Goal: Task Accomplishment & Management: Complete application form

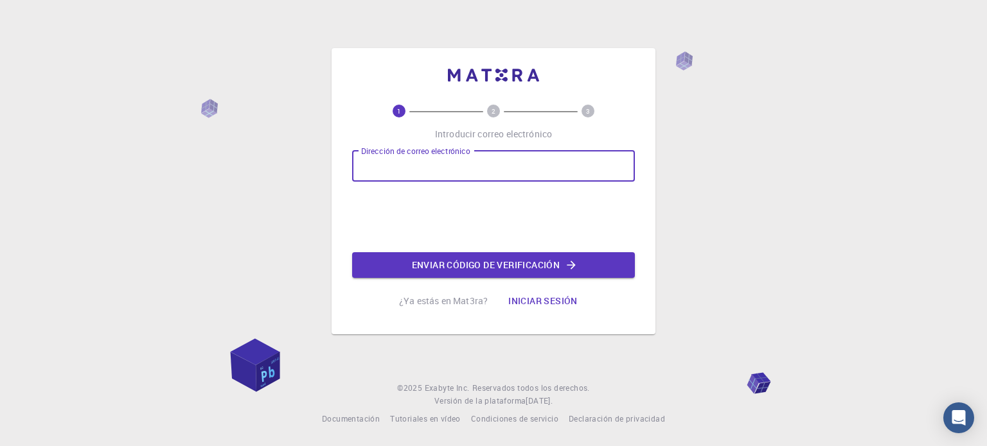
click at [455, 166] on input "Dirección de correo electrónico" at bounding box center [493, 166] width 283 height 31
type input "[EMAIL_ADDRESS][DOMAIN_NAME]"
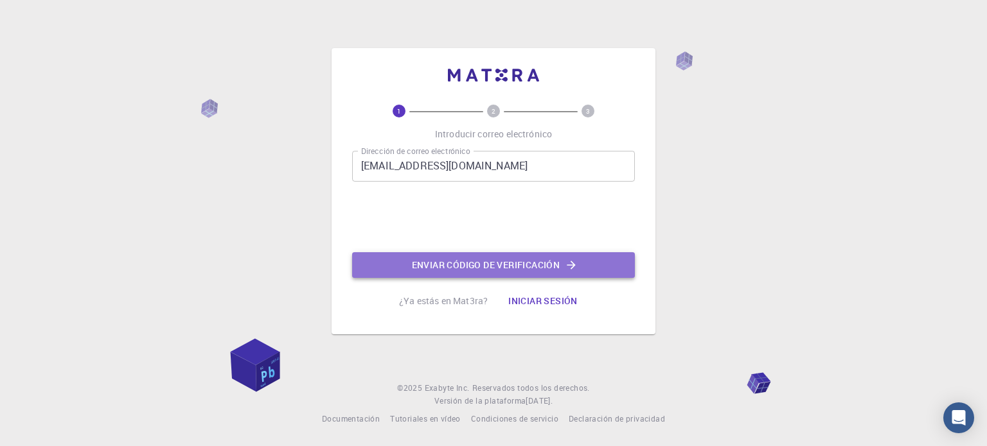
click at [412, 258] on font "Enviar código de verificación" at bounding box center [486, 265] width 148 height 17
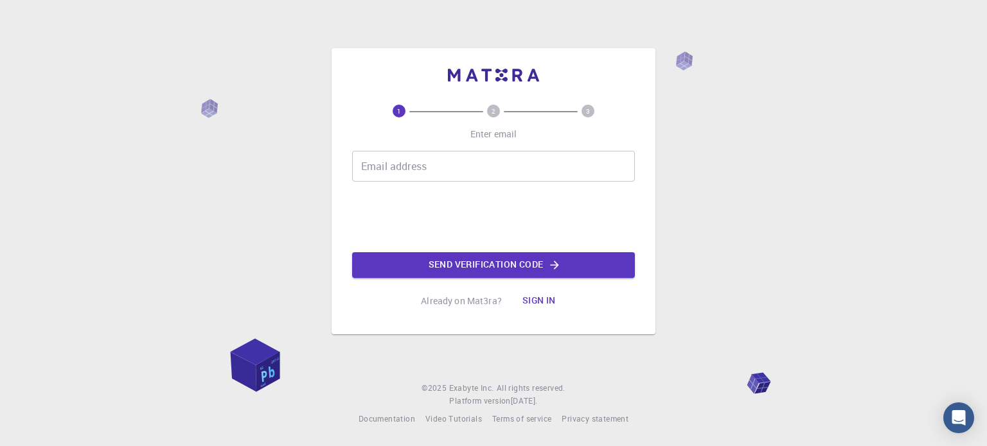
click at [383, 169] on input "Email address" at bounding box center [493, 166] width 283 height 31
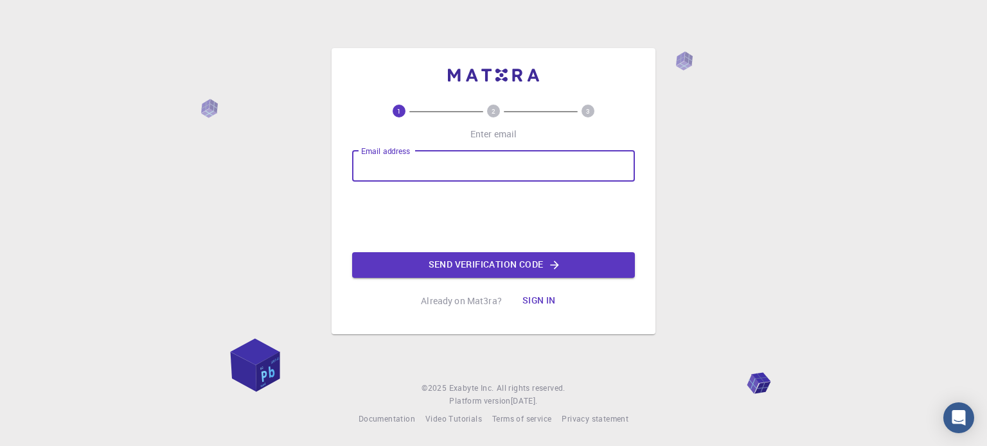
type input "[EMAIL_ADDRESS][DOMAIN_NAME]"
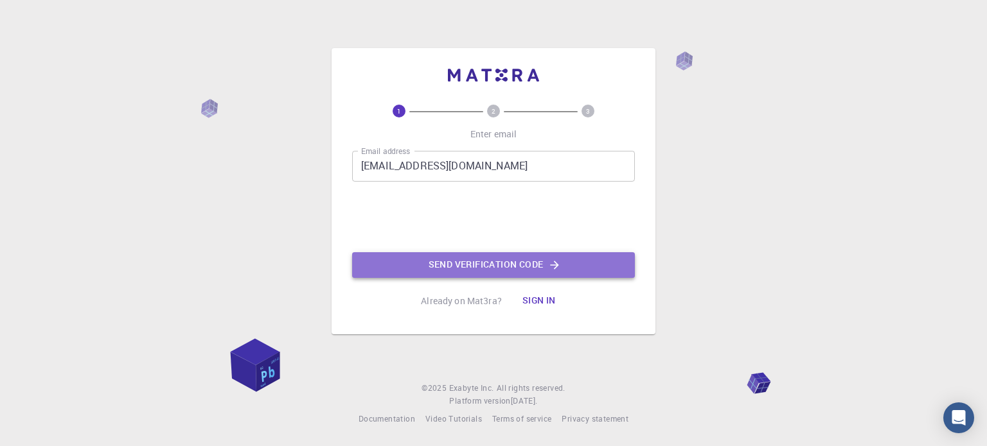
click at [405, 259] on button "Send verification code" at bounding box center [493, 265] width 283 height 26
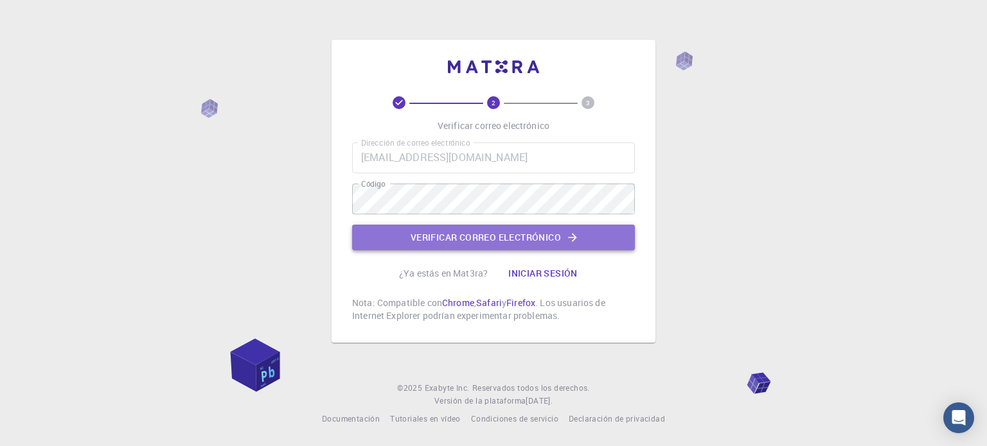
click at [504, 236] on font "Verificar correo electrónico" at bounding box center [485, 237] width 150 height 12
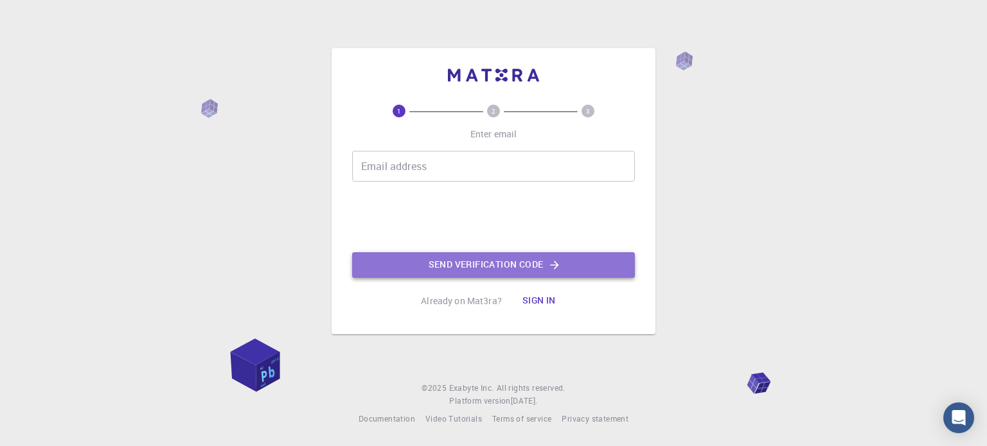
click at [502, 274] on button "Send verification code" at bounding box center [493, 265] width 283 height 26
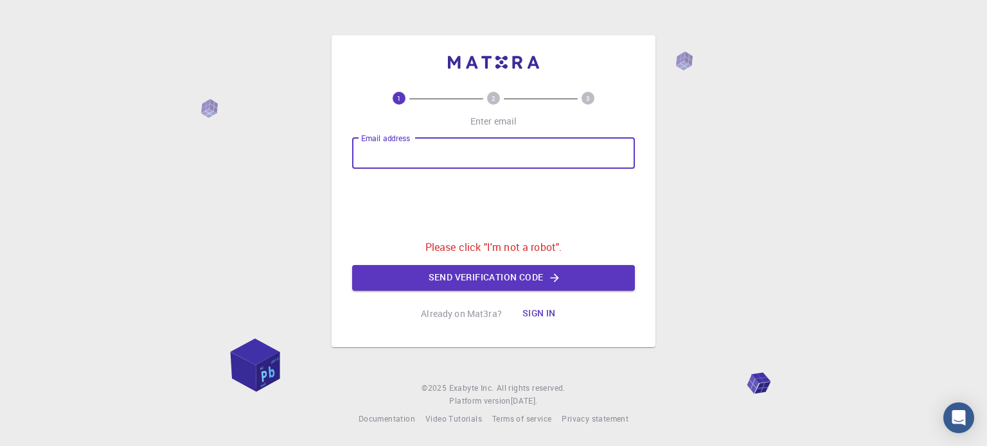
click at [506, 154] on input "Email address" at bounding box center [493, 153] width 283 height 31
type input "[EMAIL_ADDRESS][DOMAIN_NAME]"
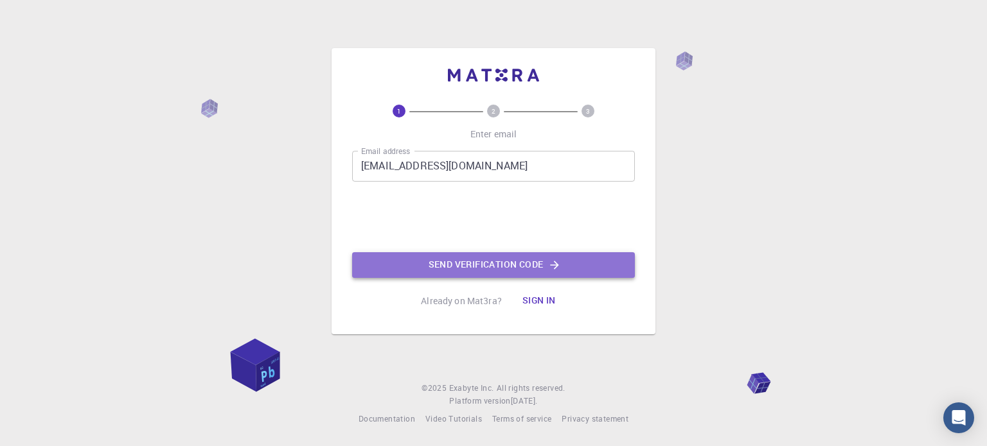
click at [493, 255] on button "Send verification code" at bounding box center [493, 265] width 283 height 26
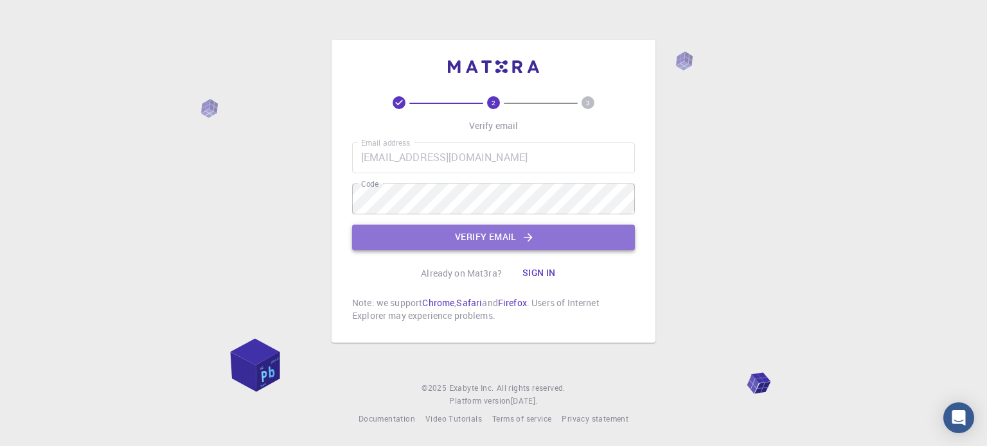
click at [501, 236] on button "Verify email" at bounding box center [493, 238] width 283 height 26
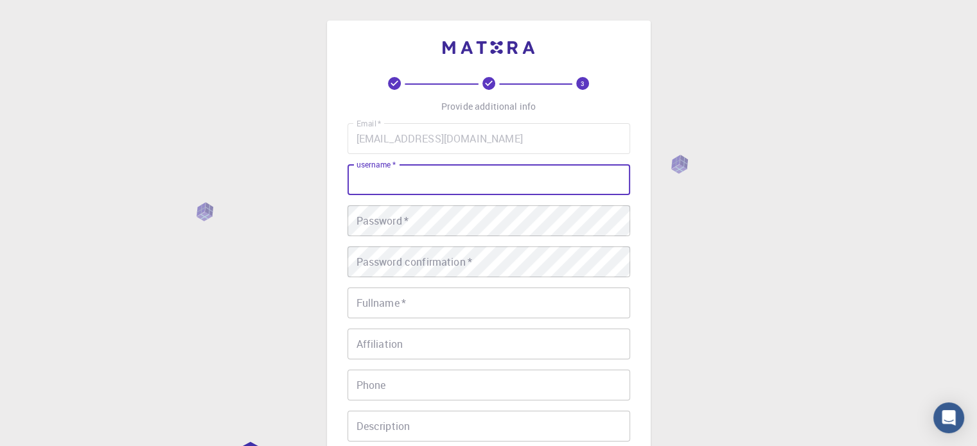
click at [528, 185] on input "username   *" at bounding box center [488, 179] width 283 height 31
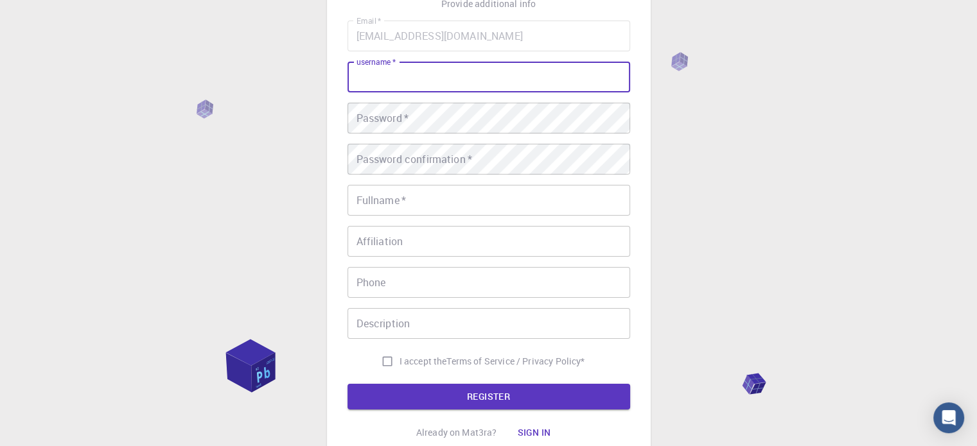
scroll to position [100, 0]
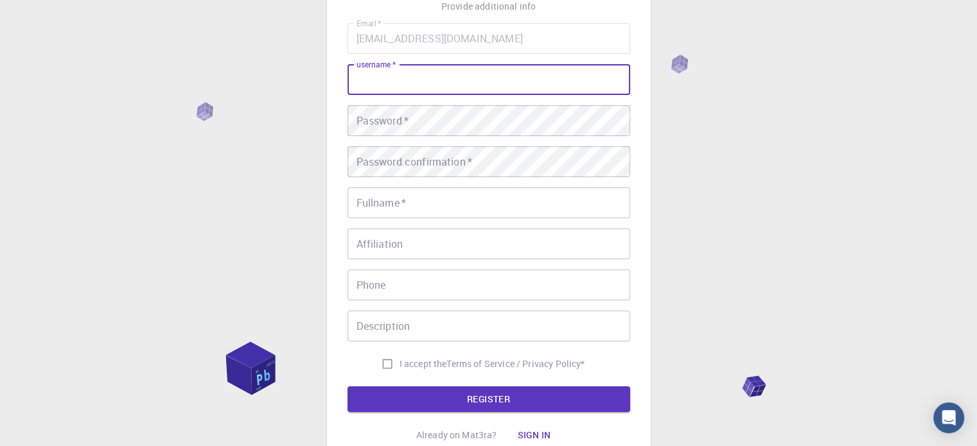
click at [461, 89] on input "username   *" at bounding box center [488, 79] width 283 height 31
type input "ESTEF"
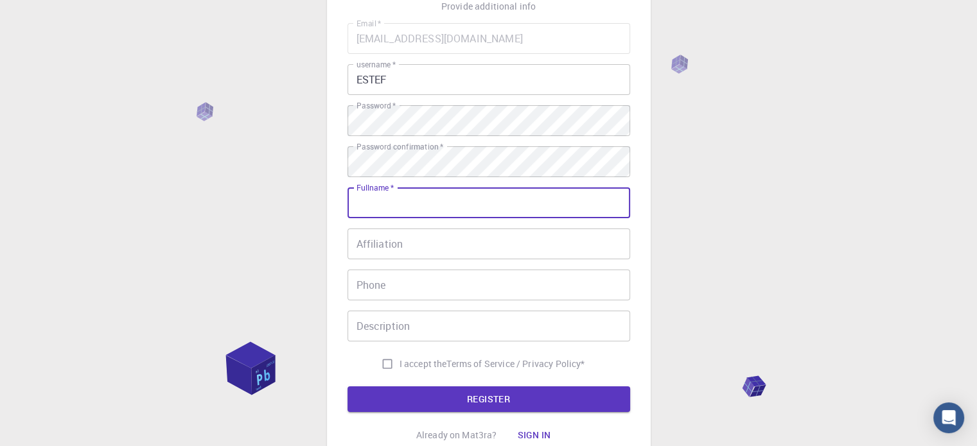
click at [525, 205] on input "Fullname   *" at bounding box center [488, 203] width 283 height 31
type input "paola estefania quiroz acosta"
type input "0987554074"
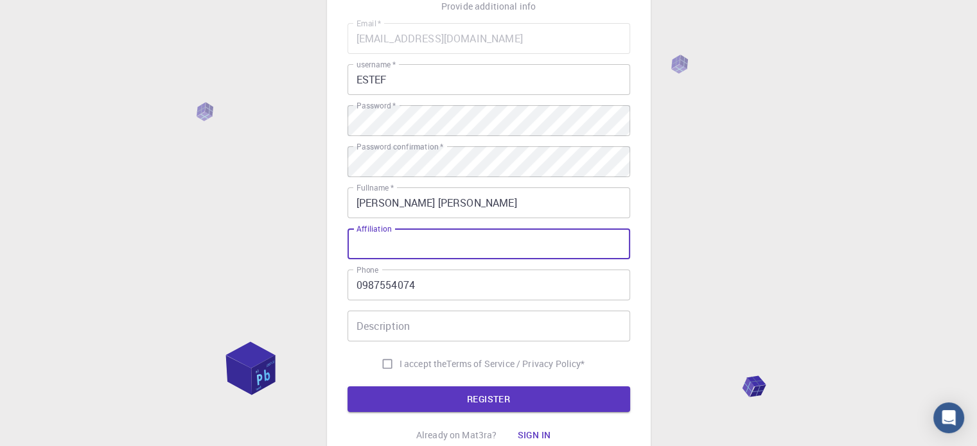
click at [504, 249] on input "Affiliation" at bounding box center [488, 244] width 283 height 31
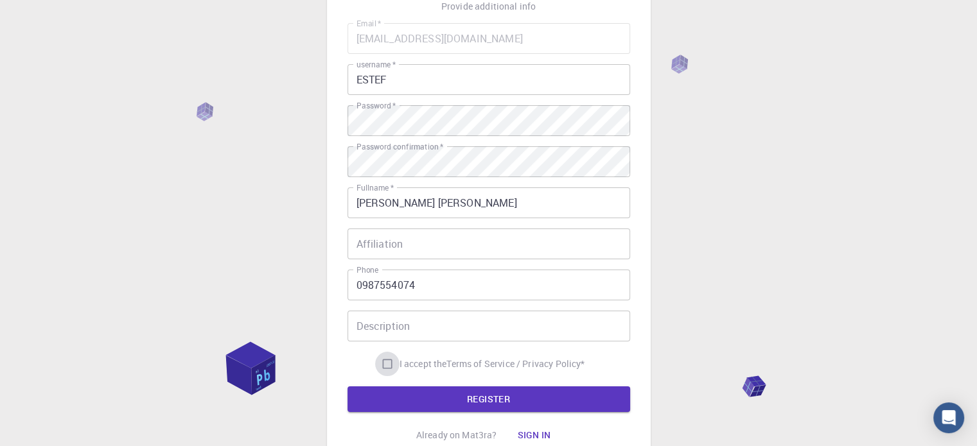
click at [388, 363] on input "I accept the Terms of Service / Privacy Policy *" at bounding box center [387, 364] width 24 height 24
checkbox input "true"
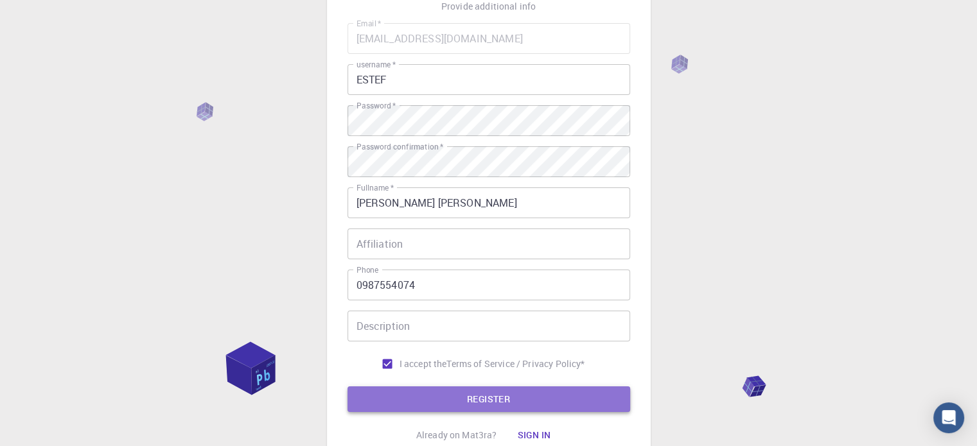
click at [420, 400] on button "REGISTER" at bounding box center [488, 400] width 283 height 26
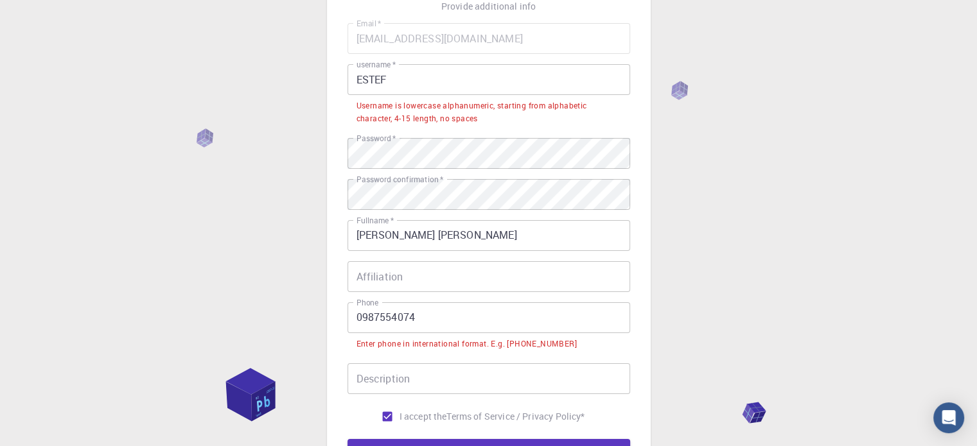
click at [351, 320] on input "0987554074" at bounding box center [488, 318] width 283 height 31
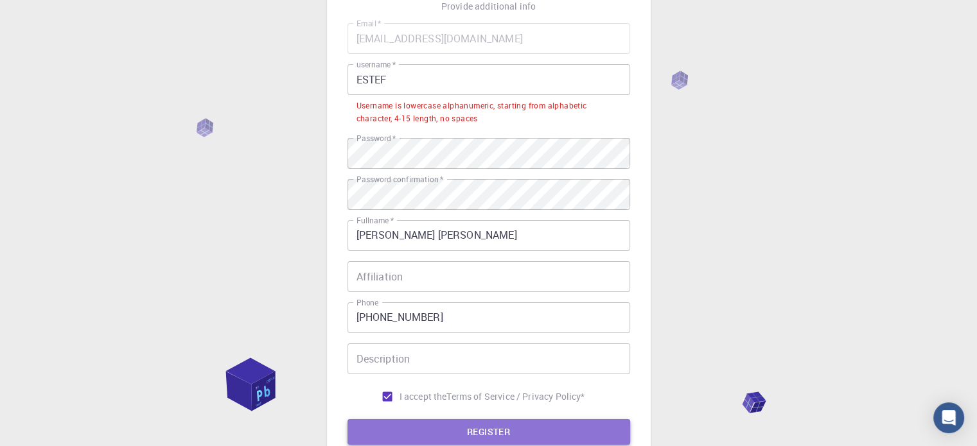
click at [378, 430] on button "REGISTER" at bounding box center [488, 432] width 283 height 26
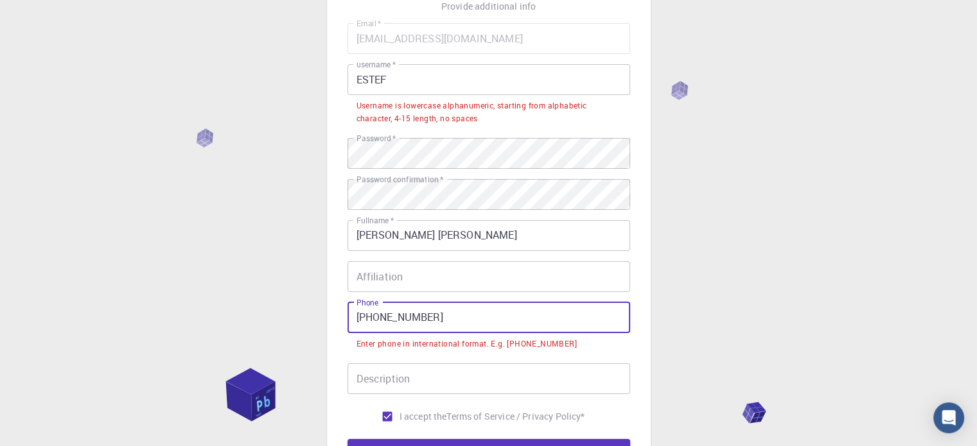
click at [382, 319] on input "+593 987554074" at bounding box center [488, 318] width 283 height 31
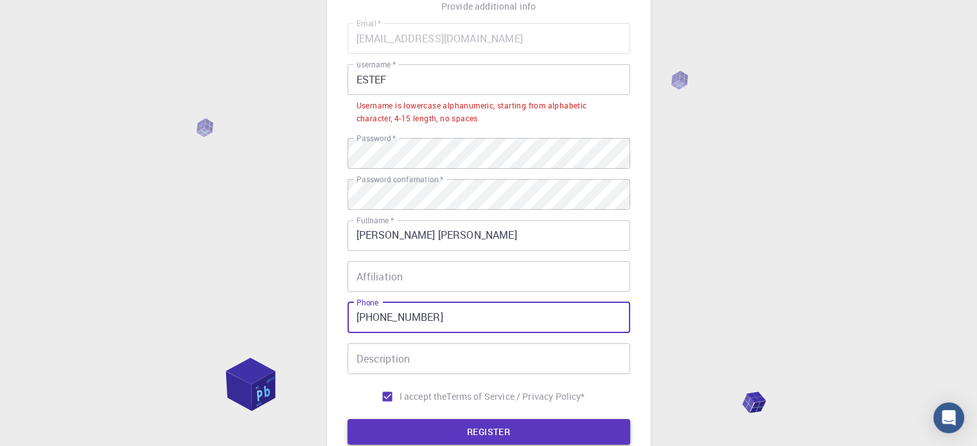
type input "+593987554074"
click at [448, 428] on button "REGISTER" at bounding box center [488, 432] width 283 height 26
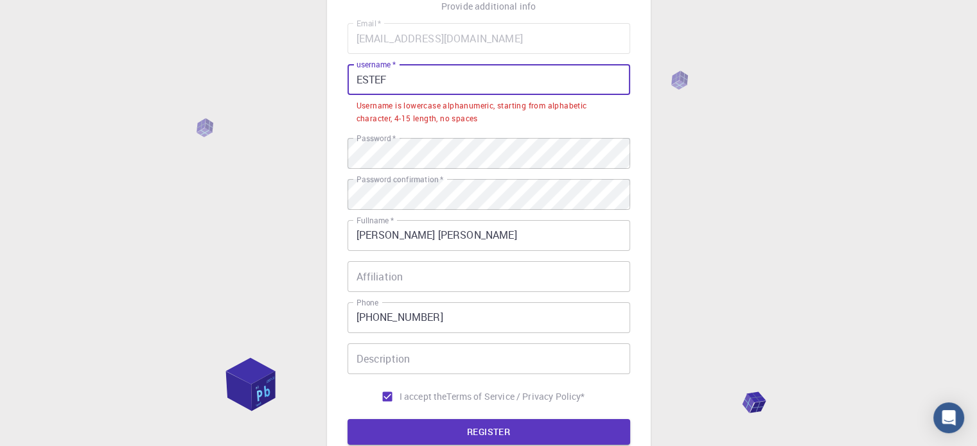
click at [401, 72] on input "ESTEF" at bounding box center [488, 79] width 283 height 31
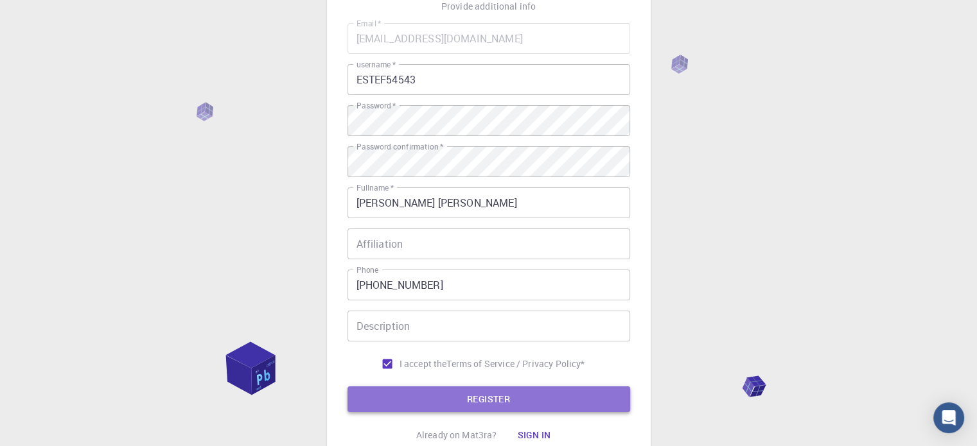
click at [455, 398] on button "REGISTER" at bounding box center [488, 400] width 283 height 26
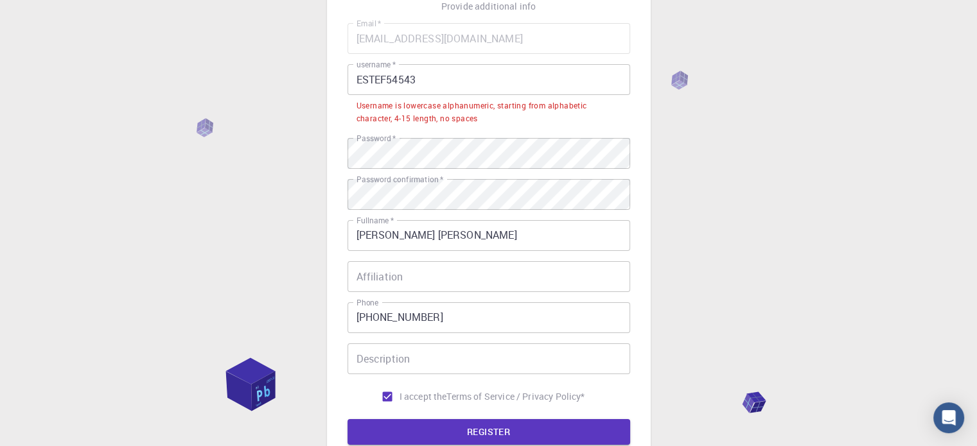
click at [398, 76] on input "ESTEF54543" at bounding box center [488, 79] width 283 height 31
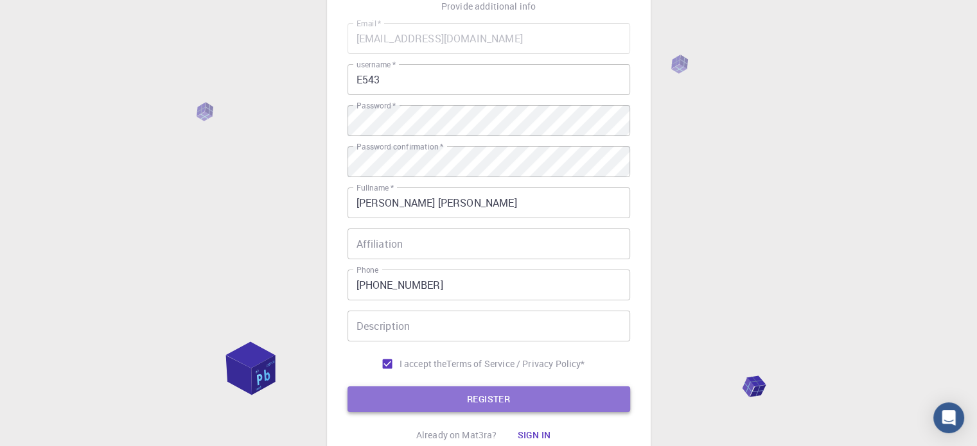
click at [447, 391] on button "REGISTER" at bounding box center [488, 400] width 283 height 26
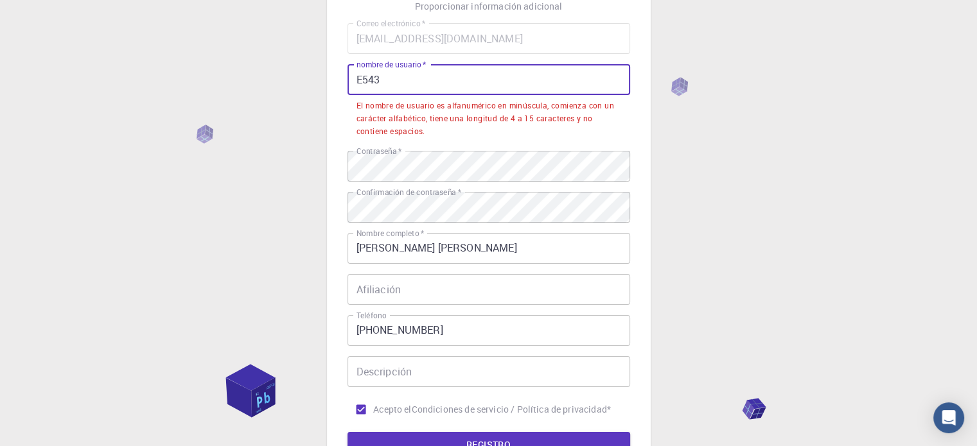
click at [371, 74] on input "E543" at bounding box center [488, 79] width 283 height 31
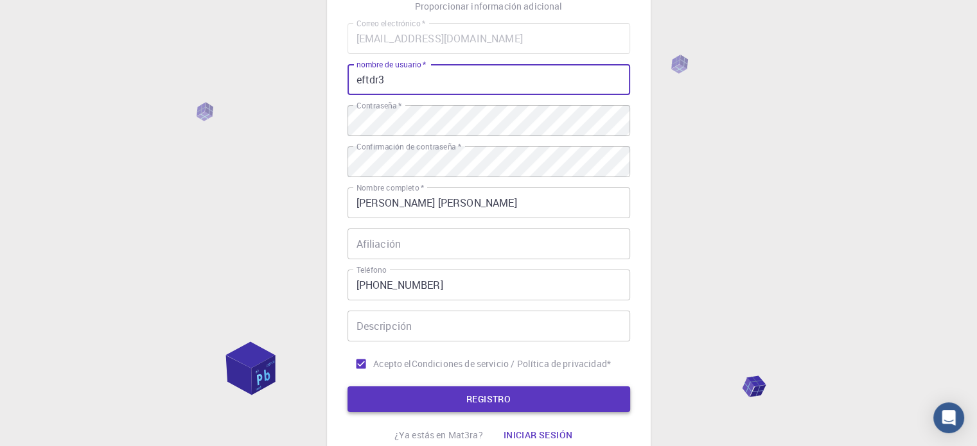
type input "eftdr3"
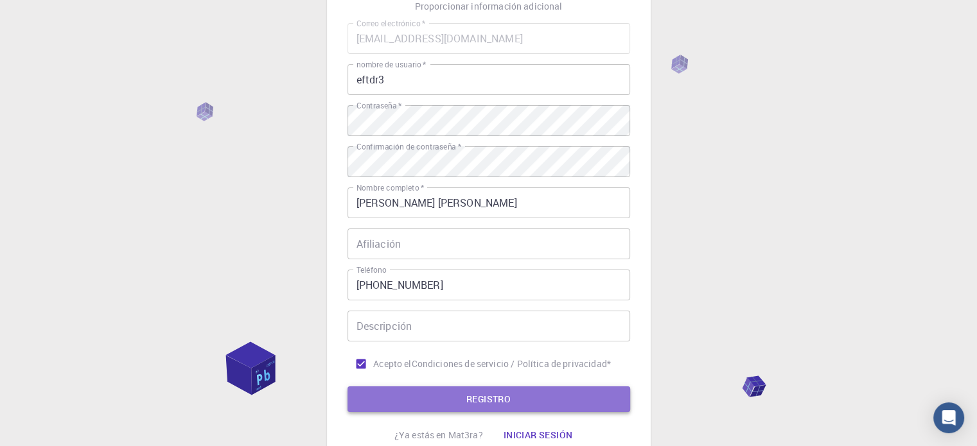
click at [417, 405] on button "REGISTRO" at bounding box center [488, 400] width 283 height 26
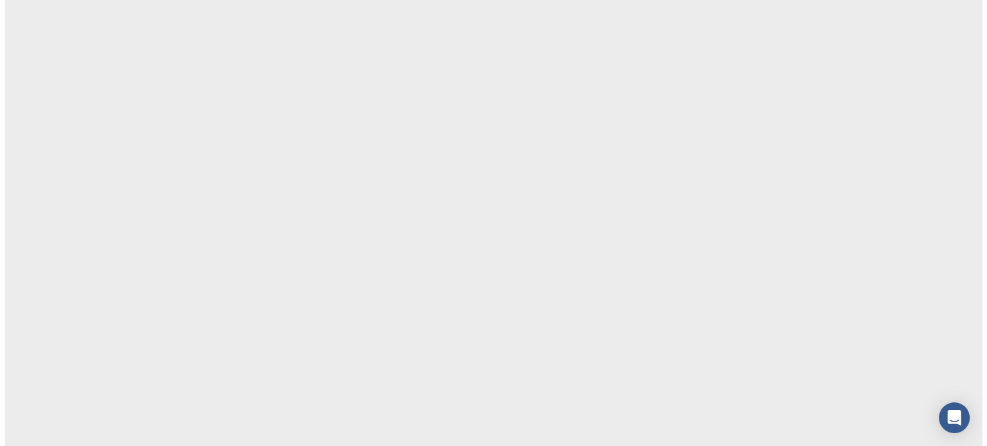
scroll to position [0, 0]
click at [676, 105] on body "Texto original Valora esta traducción Tu opinión servirá para ayudar a mejorar …" at bounding box center [493, 223] width 987 height 446
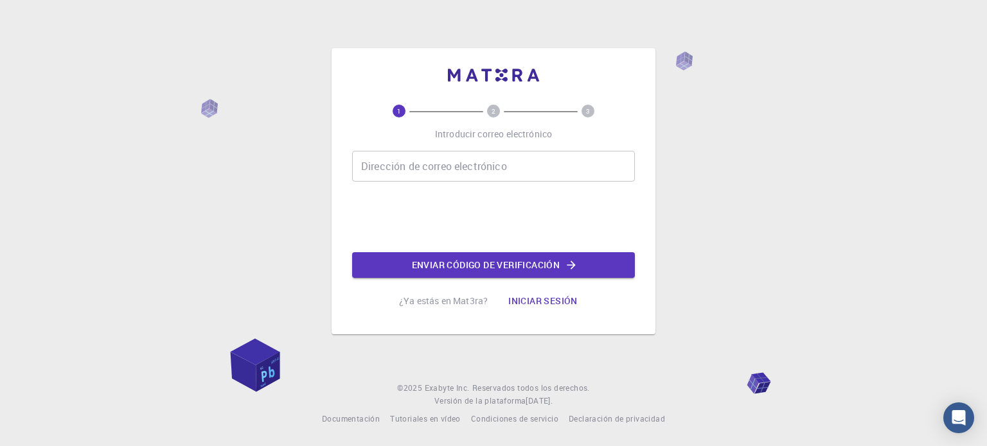
click at [546, 292] on button "Iniciar sesión" at bounding box center [543, 301] width 90 height 26
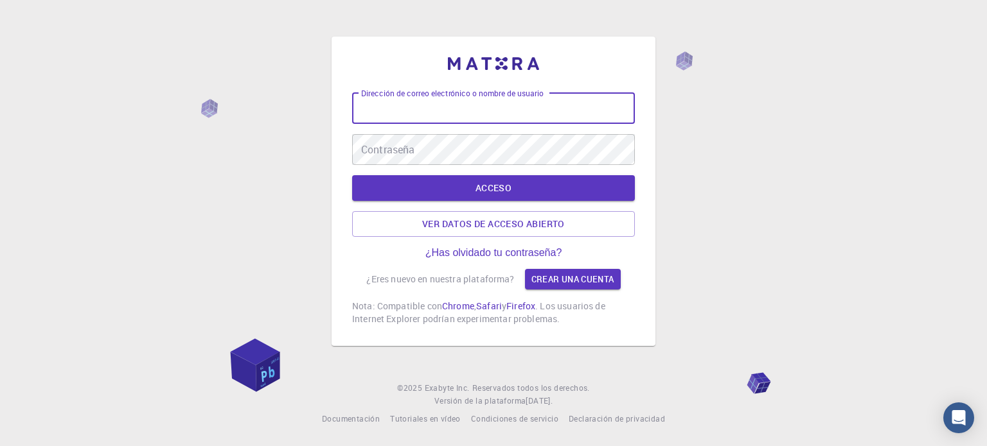
click at [398, 107] on input "Dirección de correo electrónico o nombre de usuario" at bounding box center [493, 108] width 283 height 31
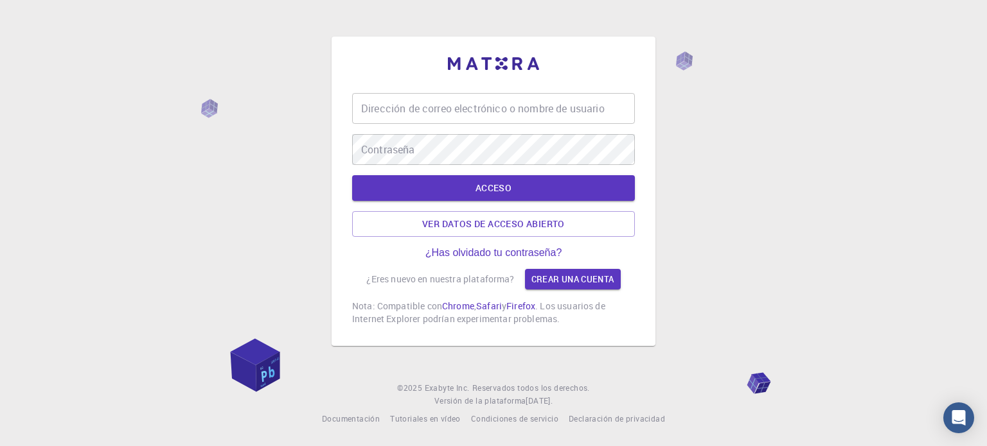
type input "[EMAIL_ADDRESS][DOMAIN_NAME]"
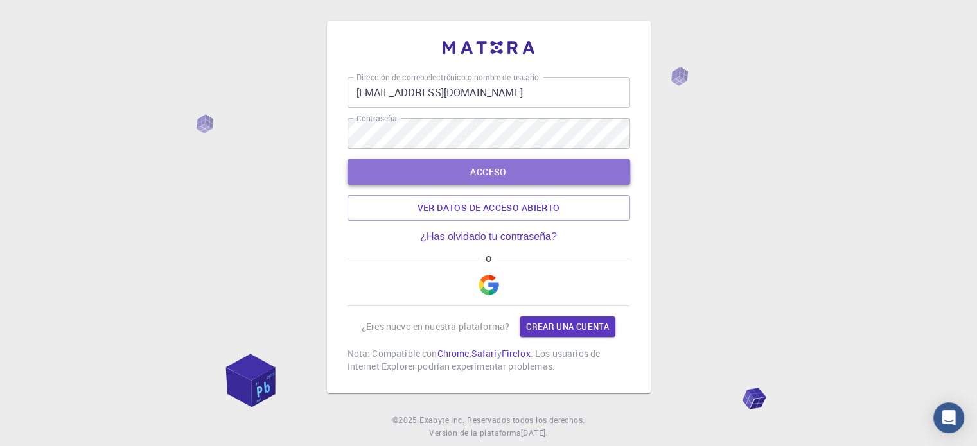
click at [464, 176] on button "ACCESO" at bounding box center [488, 172] width 283 height 26
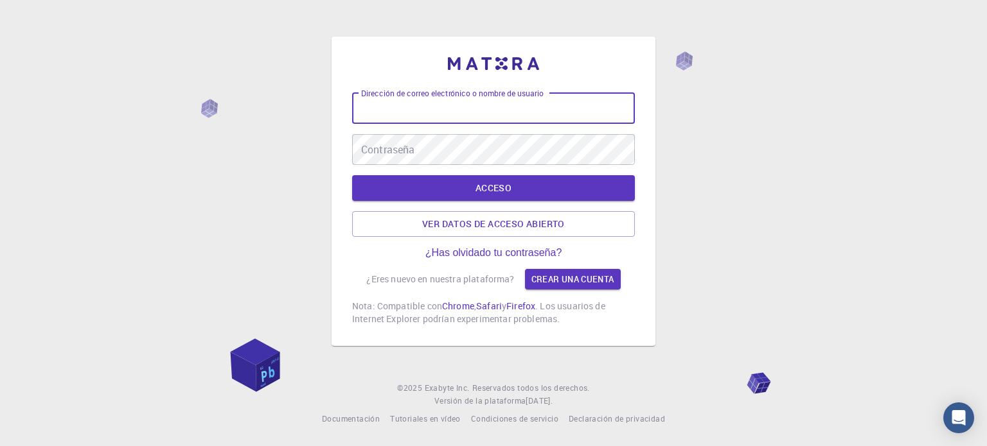
click at [486, 105] on input "Dirección de correo electrónico o nombre de usuario" at bounding box center [493, 108] width 283 height 31
type input "[EMAIL_ADDRESS][DOMAIN_NAME]"
click at [455, 197] on button "ACCESO" at bounding box center [493, 188] width 283 height 26
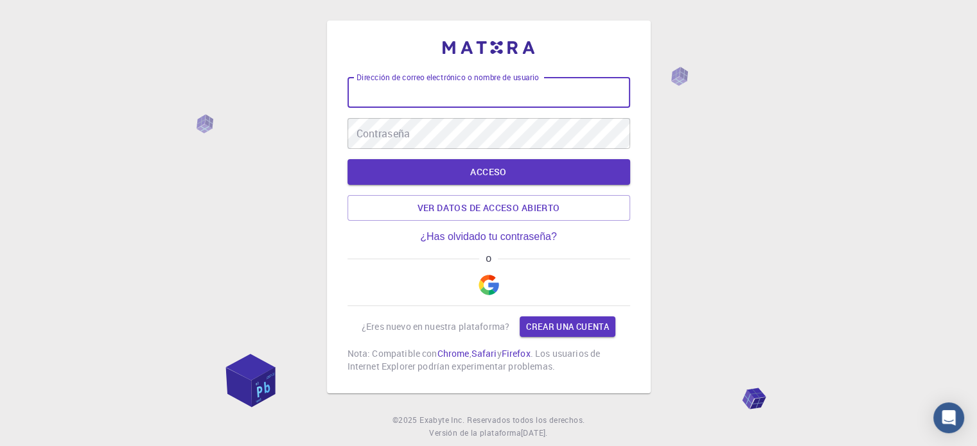
click at [446, 94] on input "Dirección de correo electrónico o nombre de usuario" at bounding box center [488, 92] width 283 height 31
type input "[EMAIL_ADDRESS][DOMAIN_NAME]"
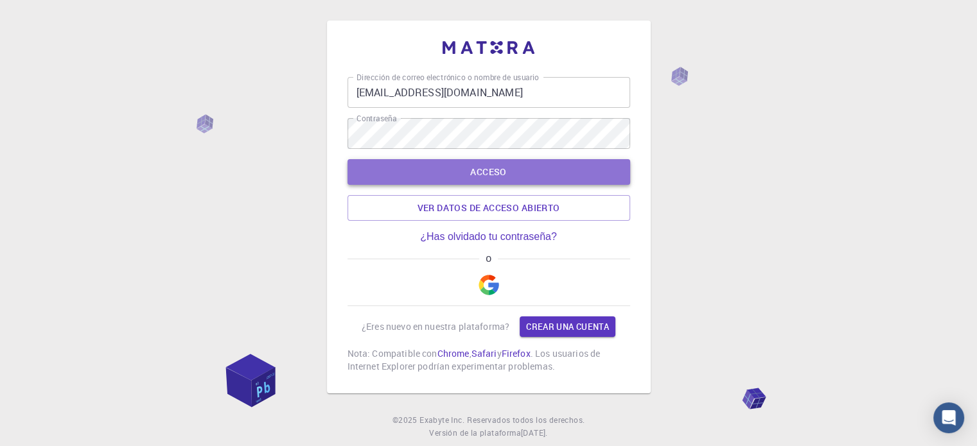
click at [453, 175] on button "ACCESO" at bounding box center [488, 172] width 283 height 26
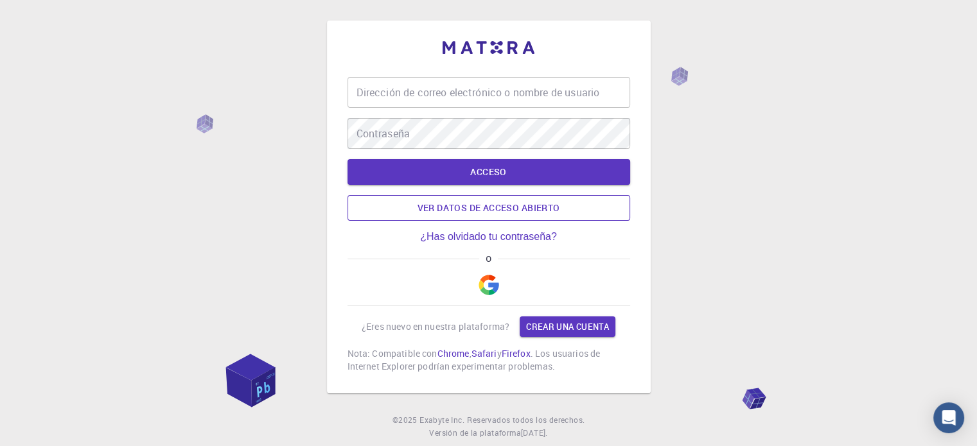
click at [531, 200] on font "Ver datos de acceso abierto" at bounding box center [488, 208] width 143 height 17
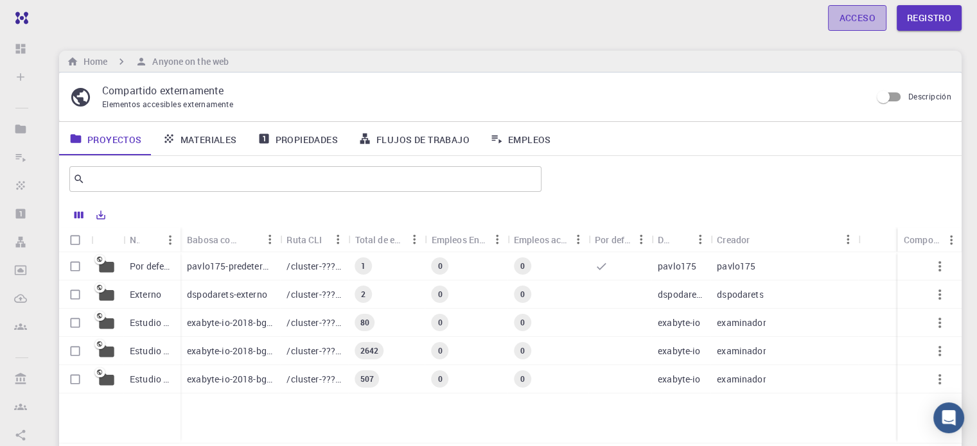
click at [856, 18] on font "Acceso" at bounding box center [857, 18] width 36 height 12
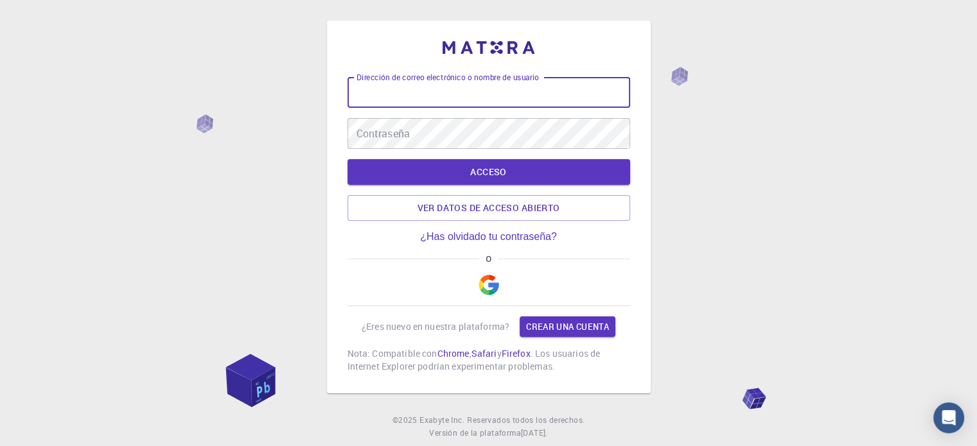
click at [514, 102] on input "Dirección de correo electrónico o nombre de usuario" at bounding box center [488, 92] width 283 height 31
type input "[EMAIL_ADDRESS][DOMAIN_NAME]"
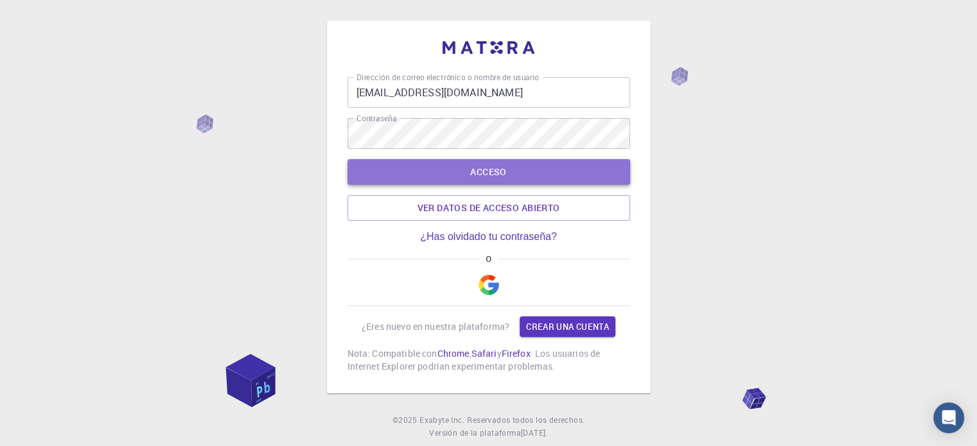
click at [484, 182] on button "ACCESO" at bounding box center [488, 172] width 283 height 26
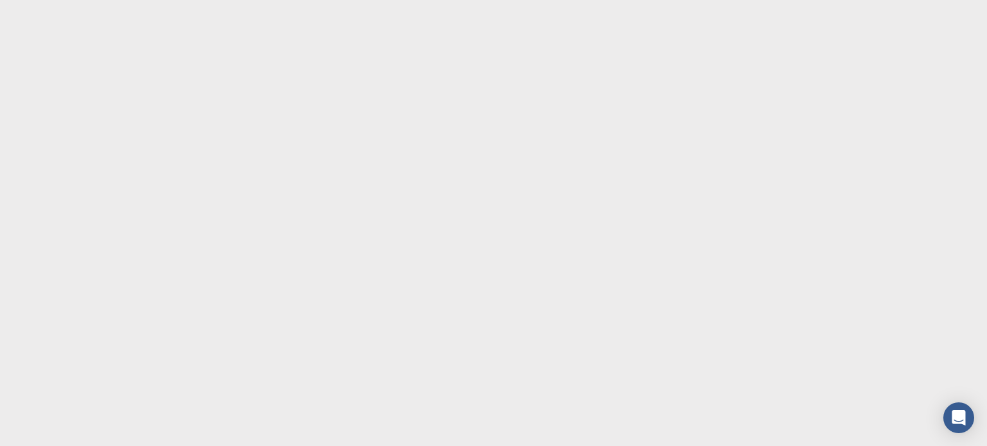
click at [484, 182] on body "Texto original Valora esta traducción Tu opinión servirá para ayudar a mejorar …" at bounding box center [493, 223] width 987 height 446
